Goal: Task Accomplishment & Management: Use online tool/utility

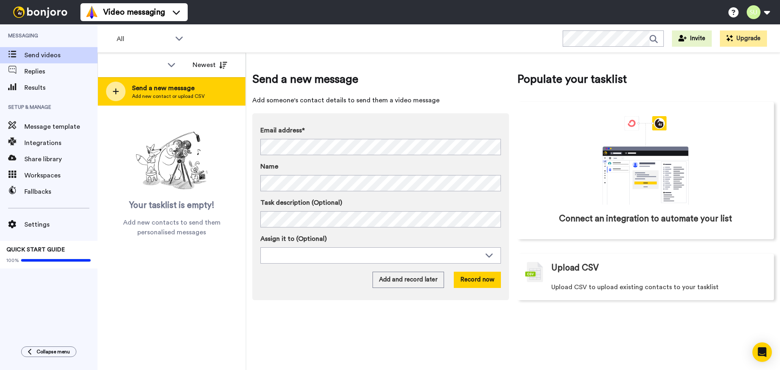
click at [173, 94] on span "Add new contact or upload CSV" at bounding box center [168, 96] width 73 height 7
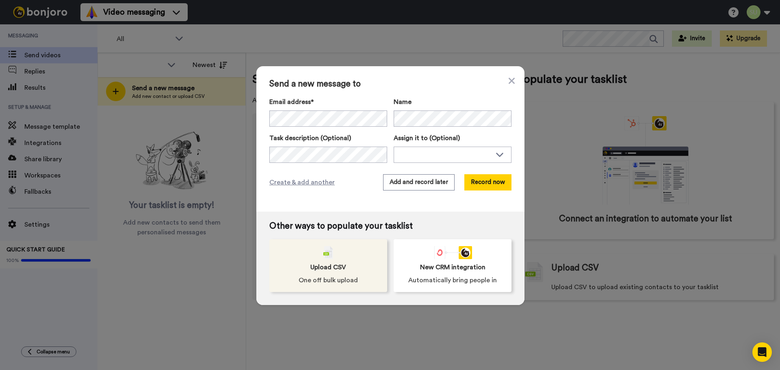
click at [319, 278] on span "One off bulk upload" at bounding box center [328, 280] width 59 height 10
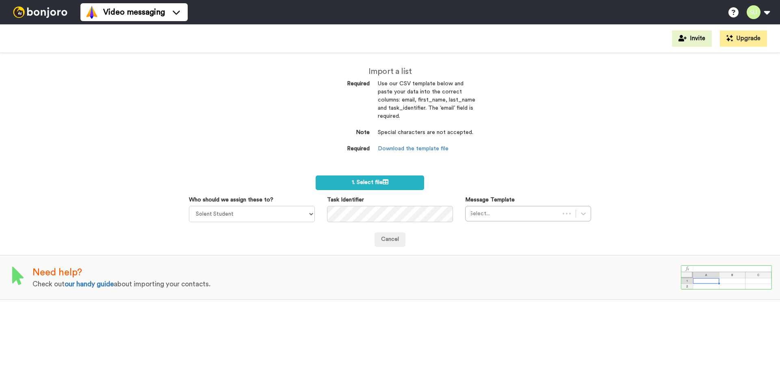
click at [425, 140] on dd "Special characters are not accepted." at bounding box center [427, 137] width 98 height 16
click at [429, 147] on link "Download the template file" at bounding box center [413, 149] width 71 height 6
